Goal: Transaction & Acquisition: Purchase product/service

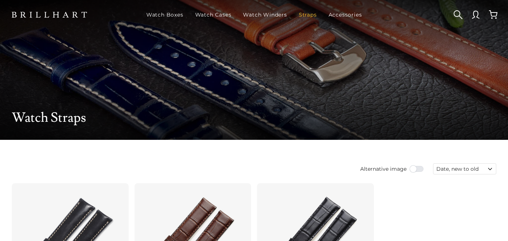
click at [308, 14] on link "Straps" at bounding box center [308, 14] width 24 height 19
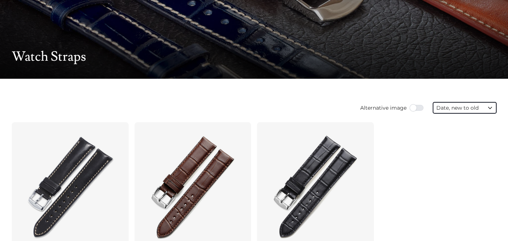
click at [456, 106] on select "Featured Best selling Alphabetically, A-Z Alphabetically, Z-A Price, low to hig…" at bounding box center [464, 107] width 63 height 11
select select "price-descending"
click at [433, 102] on select "Featured Best selling Alphabetically, A-Z Alphabetically, Z-A Price, low to hig…" at bounding box center [464, 107] width 63 height 11
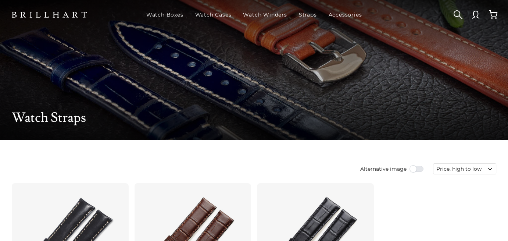
scroll to position [61, 0]
